Goal: Unclear: Browse casually

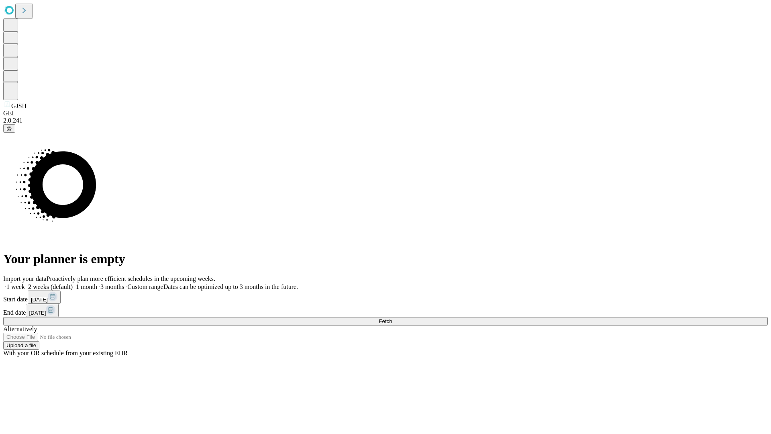
click at [392, 318] on span "Fetch" at bounding box center [385, 321] width 13 height 6
